Goal: Task Accomplishment & Management: Use online tool/utility

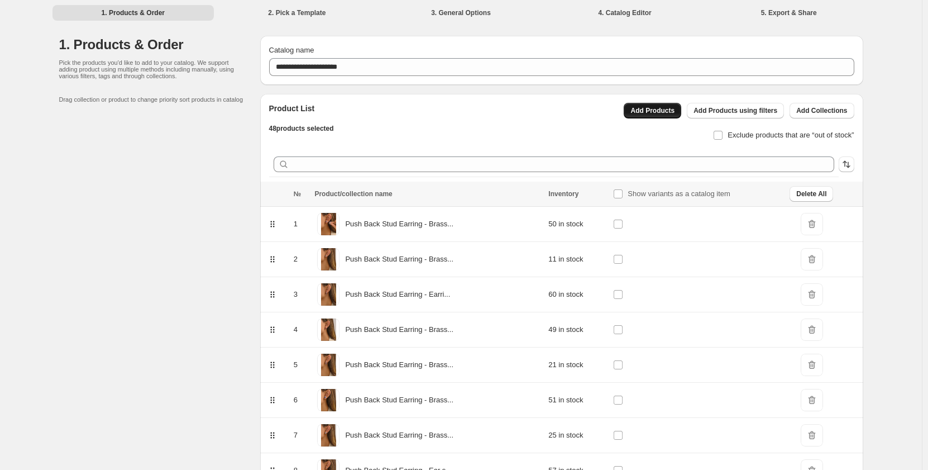
click at [668, 111] on span "Add Products" at bounding box center [652, 110] width 44 height 9
click at [661, 117] on button "Add Products" at bounding box center [653, 111] width 58 height 16
click at [669, 107] on span "Add Products" at bounding box center [652, 110] width 44 height 9
click at [310, 12] on li "2. Pick a Template" at bounding box center [297, 12] width 162 height 16
click at [479, 13] on li "3. General Options" at bounding box center [461, 12] width 162 height 16
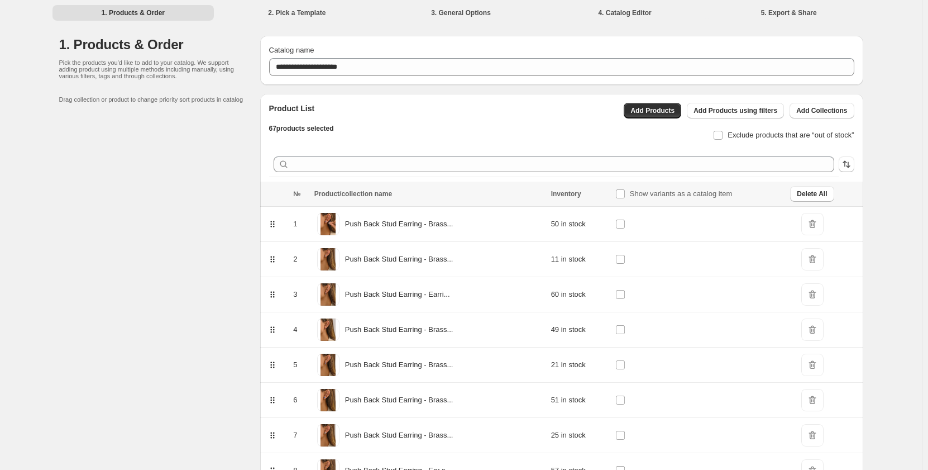
click at [619, 14] on li "4. Catalog Editor" at bounding box center [625, 12] width 162 height 16
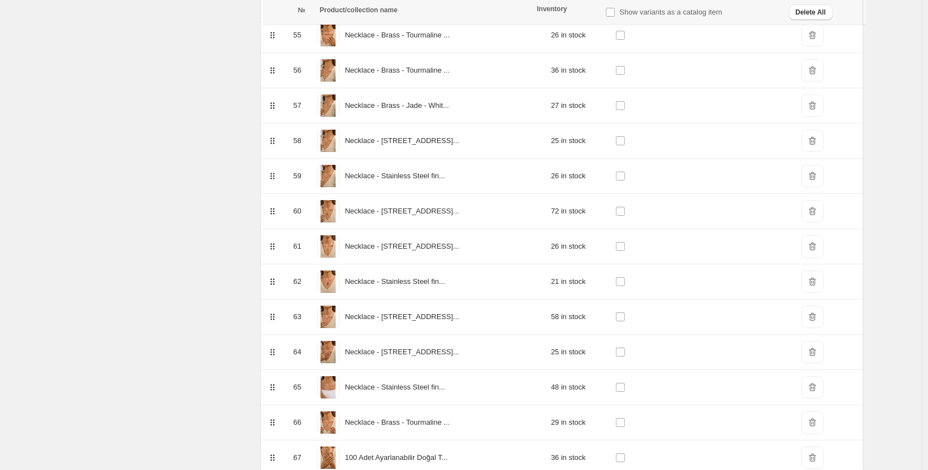
scroll to position [2139, 0]
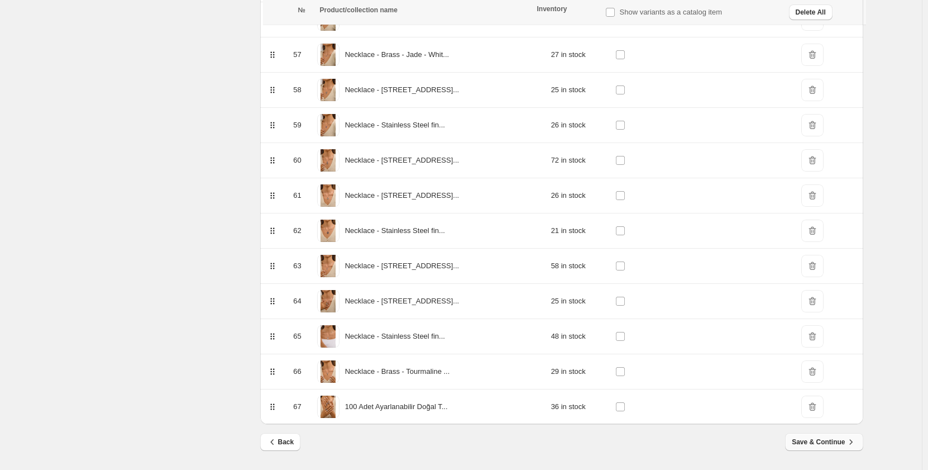
click at [829, 442] on span "Save & Continue" at bounding box center [824, 441] width 64 height 11
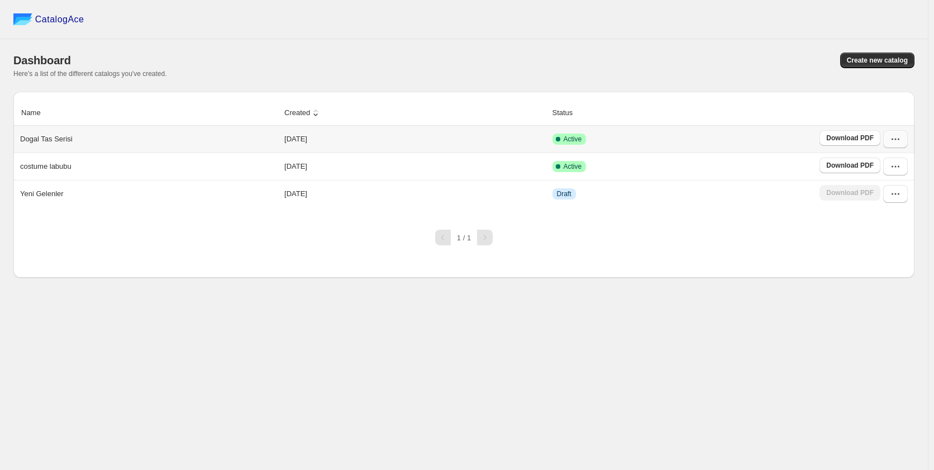
click at [888, 140] on button "button" at bounding box center [895, 139] width 25 height 18
click at [884, 162] on span "View catalog" at bounding box center [885, 164] width 41 height 8
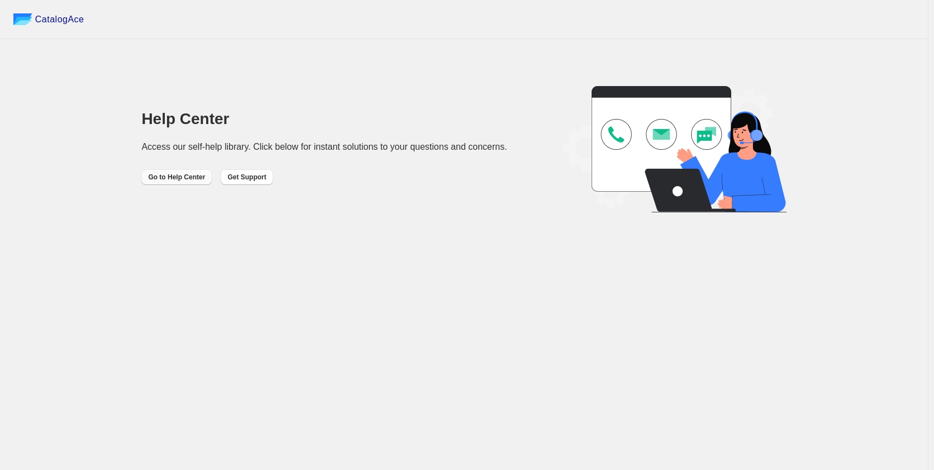
click at [183, 179] on span "Go to Help Center" at bounding box center [176, 177] width 57 height 9
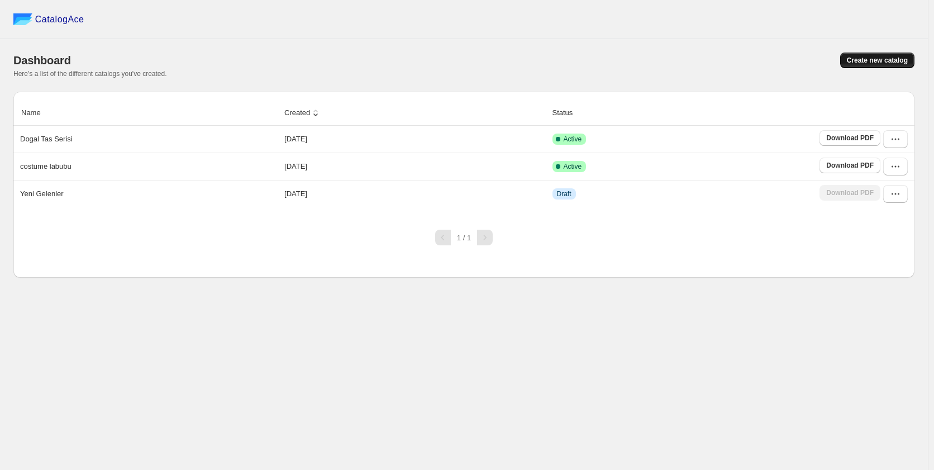
click at [877, 62] on span "Create new catalog" at bounding box center [876, 60] width 61 height 9
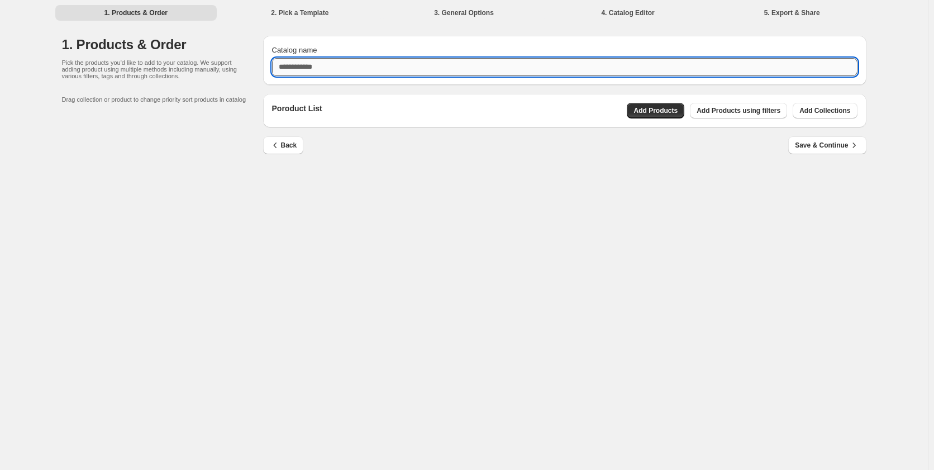
click at [345, 64] on input "Catalog name" at bounding box center [564, 67] width 585 height 18
type input "*****"
drag, startPoint x: 343, startPoint y: 70, endPoint x: 248, endPoint y: 78, distance: 95.8
click at [248, 78] on div "1. Products & Order Pick the products you'd like to add to your catalog. We sup…" at bounding box center [464, 102] width 804 height 133
